Goal: Task Accomplishment & Management: Manage account settings

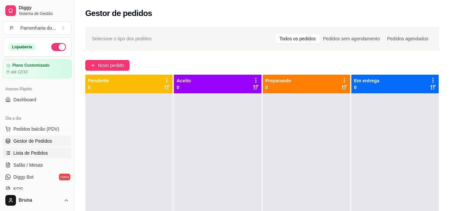
click at [46, 151] on span "Lista de Pedidos" at bounding box center [30, 153] width 35 height 7
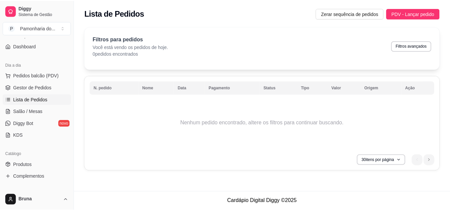
scroll to position [67, 0]
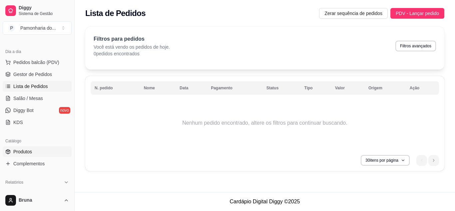
click at [59, 148] on link "Produtos" at bounding box center [37, 151] width 69 height 11
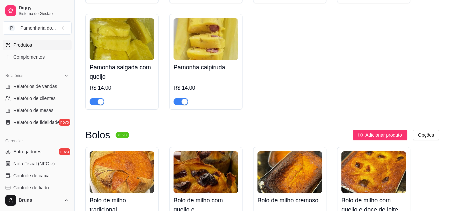
scroll to position [368, 0]
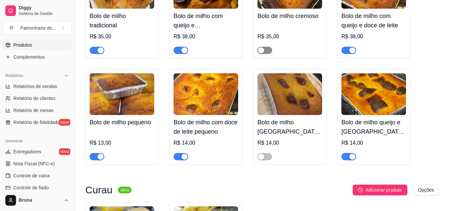
click at [265, 54] on span "button" at bounding box center [265, 50] width 15 height 7
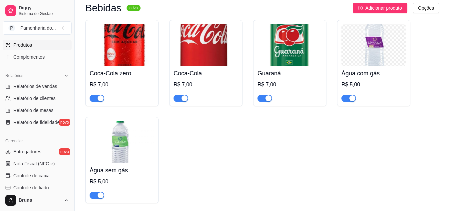
scroll to position [40, 0]
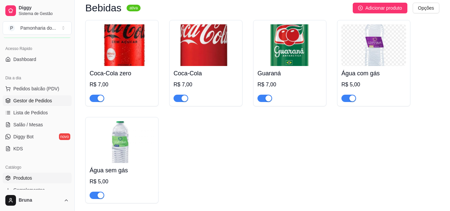
click at [26, 102] on span "Gestor de Pedidos" at bounding box center [32, 100] width 39 height 7
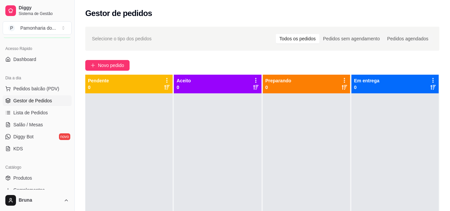
click at [267, 132] on div at bounding box center [306, 198] width 87 height 211
click at [286, 92] on div "Preparando 0" at bounding box center [306, 84] width 87 height 19
